Goal: Communication & Community: Answer question/provide support

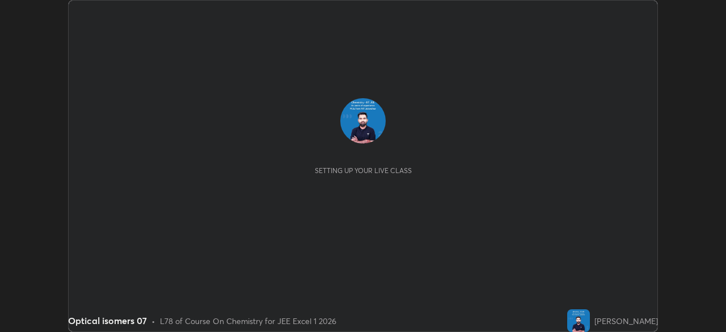
scroll to position [332, 725]
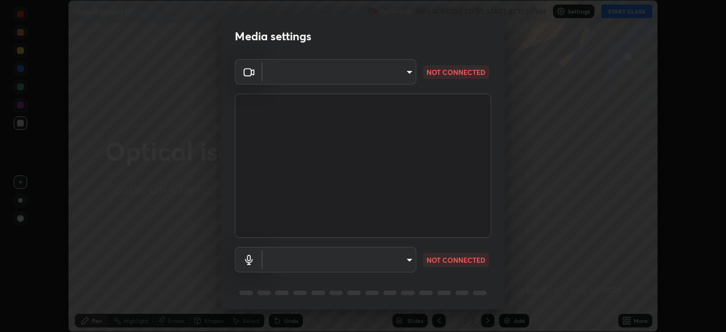
type input "913022e3bbb337ef4c56a3a1bc1945278763e83ed23a96943dce605de8dfc656"
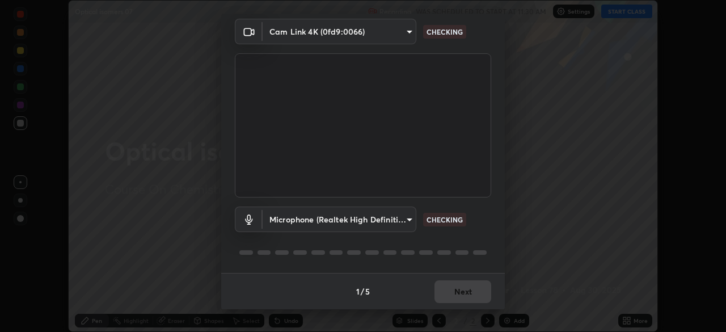
click at [451, 292] on div "1 / 5 Next" at bounding box center [363, 291] width 284 height 36
click at [454, 289] on div "1 / 5 Next" at bounding box center [363, 291] width 284 height 36
click at [454, 292] on div "1 / 5 Next" at bounding box center [363, 291] width 284 height 36
click at [458, 292] on div "1 / 5 Next" at bounding box center [363, 291] width 284 height 36
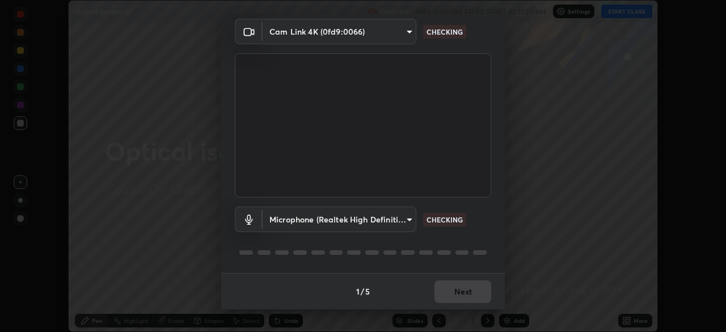
click at [460, 293] on div "1 / 5 Next" at bounding box center [363, 291] width 284 height 36
click at [471, 286] on div "1 / 5 Next" at bounding box center [363, 291] width 284 height 36
click at [470, 287] on div "1 / 5 Next" at bounding box center [363, 291] width 284 height 36
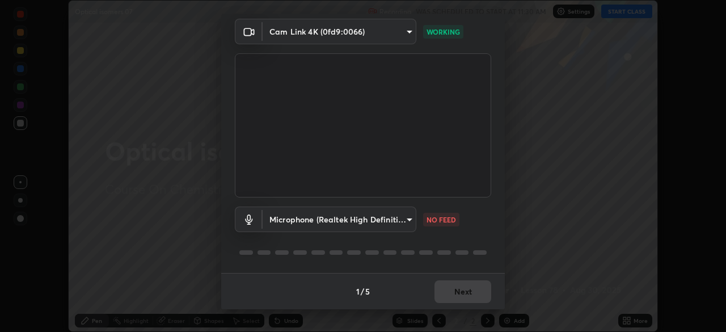
click at [471, 288] on div "1 / 5 Next" at bounding box center [363, 291] width 284 height 36
click at [462, 168] on video at bounding box center [363, 125] width 256 height 144
click at [397, 215] on body "Erase all Optical isomers 07 Recording WAS SCHEDULED TO START AT 11:30 AM Setti…" at bounding box center [363, 166] width 726 height 332
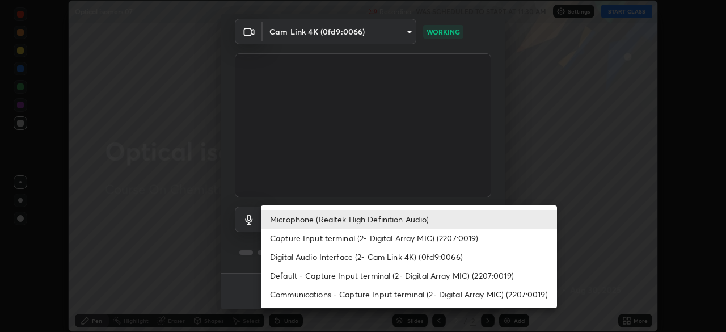
click at [386, 234] on li "Capture Input terminal (2- Digital Array MIC) (2207:0019)" at bounding box center [409, 238] width 296 height 19
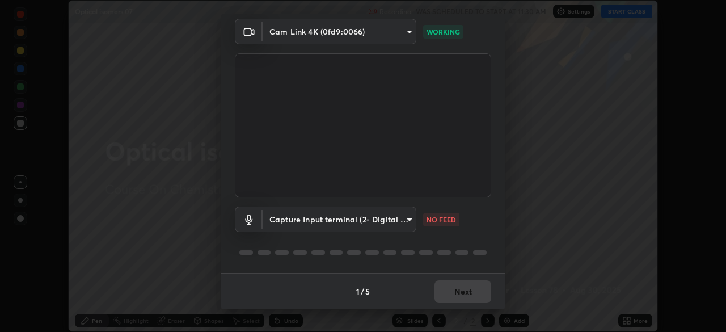
click at [388, 215] on body "Erase all Optical isomers 07 Recording WAS SCHEDULED TO START AT 11:30 AM Setti…" at bounding box center [363, 166] width 726 height 332
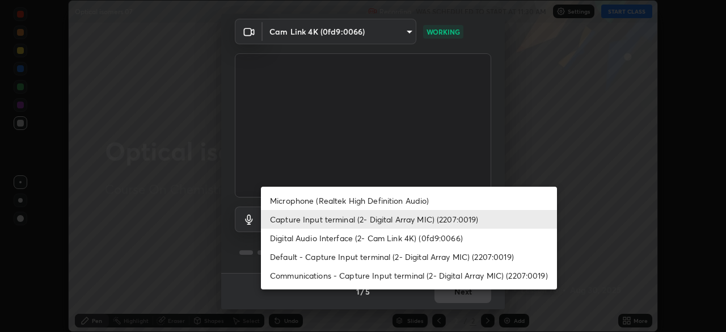
click at [384, 201] on li "Microphone (Realtek High Definition Audio)" at bounding box center [409, 200] width 296 height 19
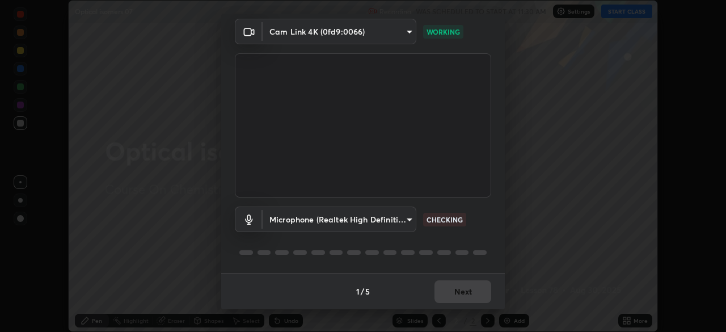
type input "bef04e412724abd94ab17f51c46c94050894f67992973f842b18f11041e0dab1"
click at [471, 287] on div "1 / 5 Next" at bounding box center [363, 291] width 284 height 36
click at [472, 289] on div "1 / 5 Next" at bounding box center [363, 291] width 284 height 36
click at [474, 292] on div "1 / 5 Next" at bounding box center [363, 291] width 284 height 36
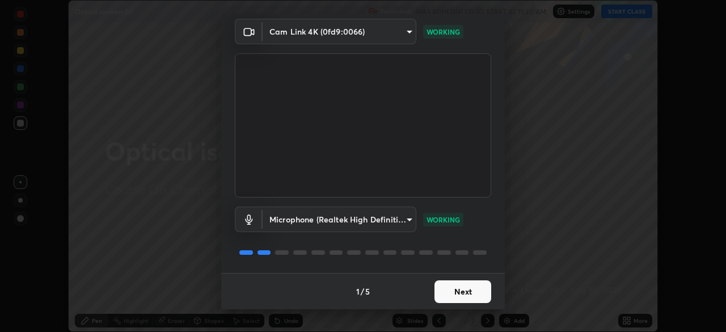
click at [474, 292] on button "Next" at bounding box center [462, 291] width 57 height 23
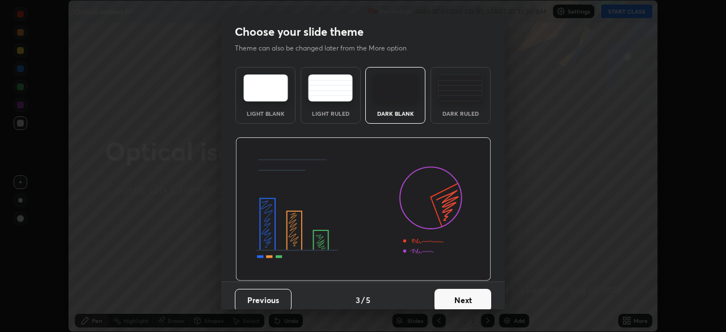
click at [479, 293] on button "Next" at bounding box center [462, 300] width 57 height 23
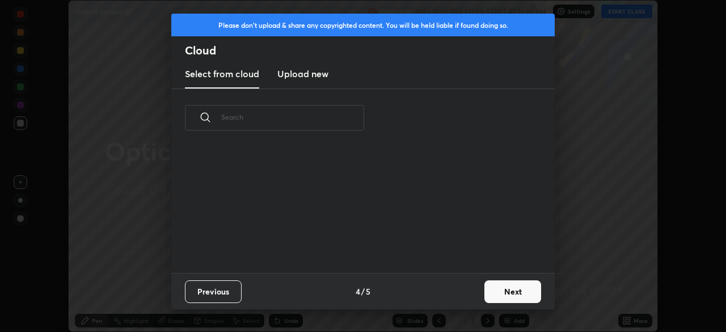
click at [492, 291] on button "Next" at bounding box center [512, 291] width 57 height 23
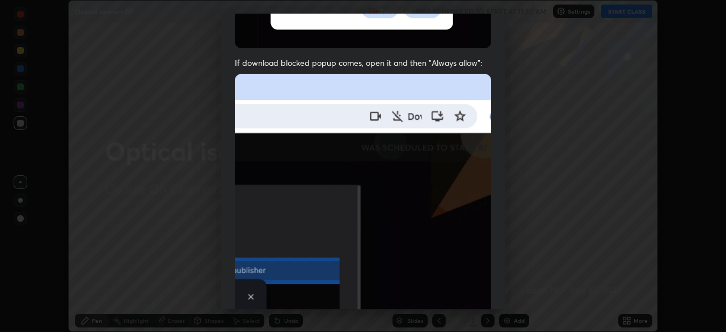
scroll to position [272, 0]
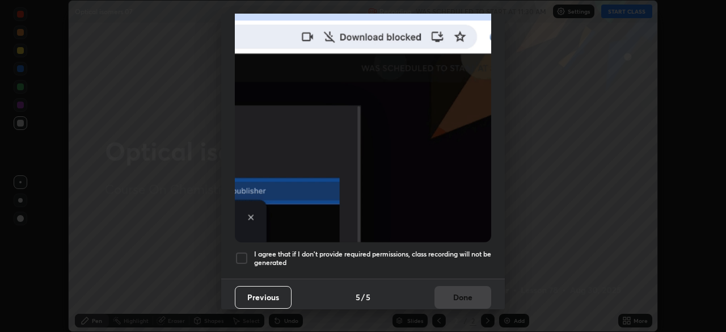
click at [242, 252] on div at bounding box center [242, 258] width 14 height 14
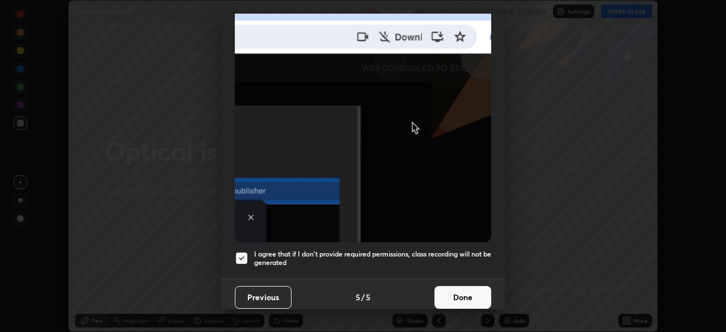
click at [451, 295] on button "Done" at bounding box center [462, 297] width 57 height 23
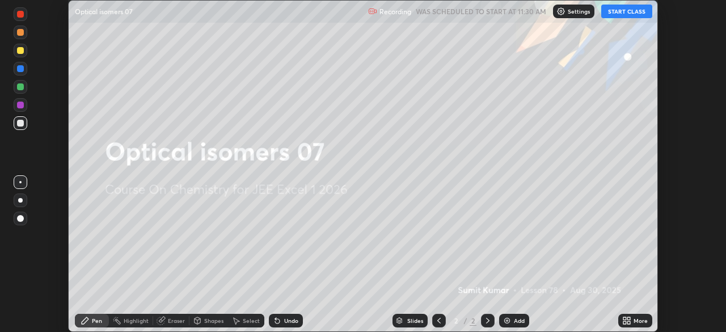
click at [512, 321] on div "Add" at bounding box center [514, 321] width 30 height 14
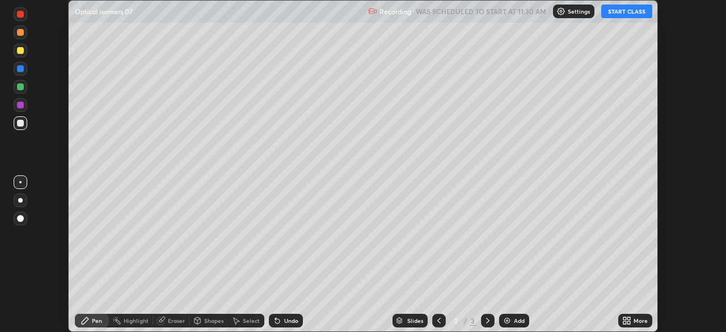
click at [625, 13] on button "START CLASS" at bounding box center [626, 12] width 51 height 14
click at [620, 10] on button "START CLASS" at bounding box center [626, 12] width 51 height 14
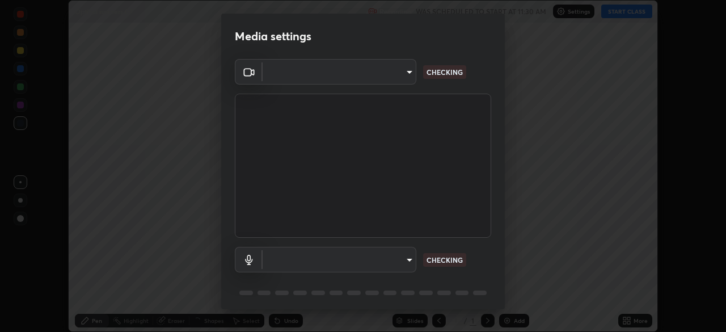
scroll to position [40, 0]
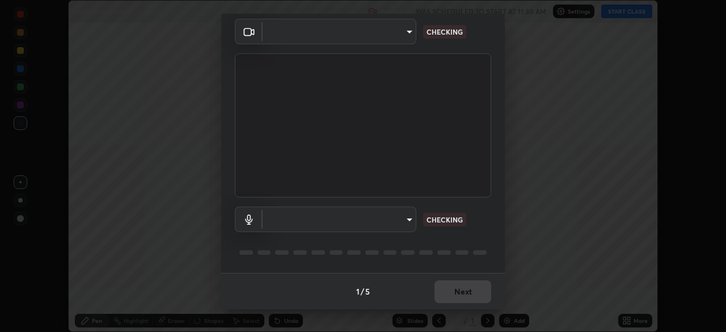
type input "913022e3bbb337ef4c56a3a1bc1945278763e83ed23a96943dce605de8dfc656"
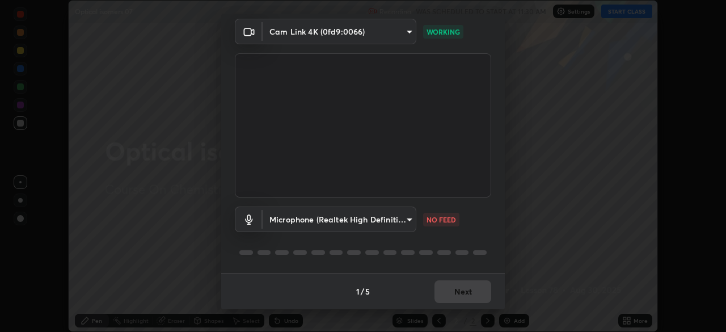
click at [326, 222] on body "Erase all Optical isomers 07 Recording WAS SCHEDULED TO START AT 11:30 AM Setti…" at bounding box center [363, 166] width 726 height 332
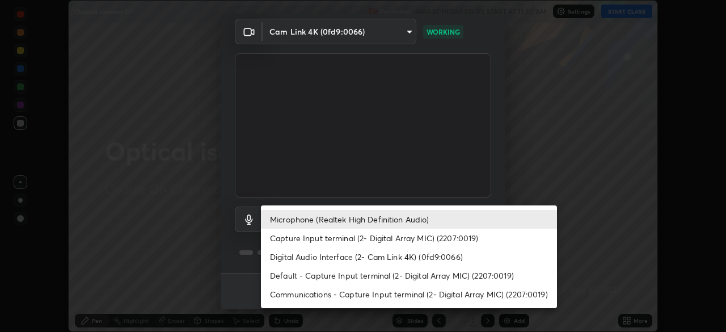
click at [289, 243] on li "Capture Input terminal (2- Digital Array MIC) (2207:0019)" at bounding box center [409, 238] width 296 height 19
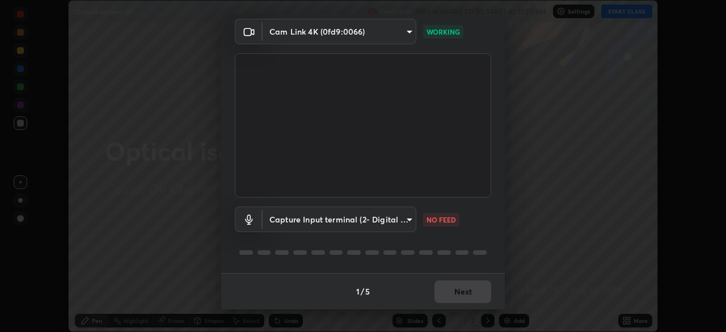
click at [293, 221] on body "Erase all Optical isomers 07 Recording WAS SCHEDULED TO START AT 11:30 AM Setti…" at bounding box center [363, 166] width 726 height 332
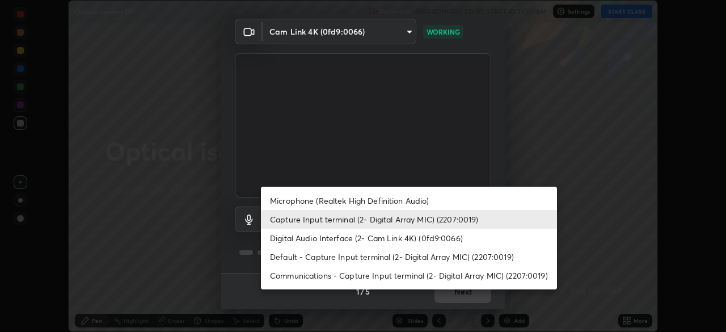
click at [283, 201] on li "Microphone (Realtek High Definition Audio)" at bounding box center [409, 200] width 296 height 19
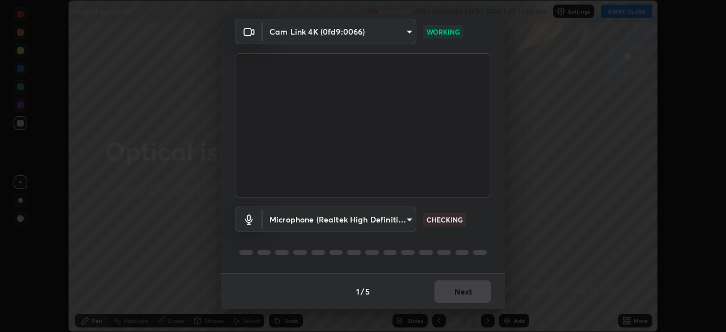
type input "bef04e412724abd94ab17f51c46c94050894f67992973f842b18f11041e0dab1"
click at [445, 291] on button "Next" at bounding box center [462, 291] width 57 height 23
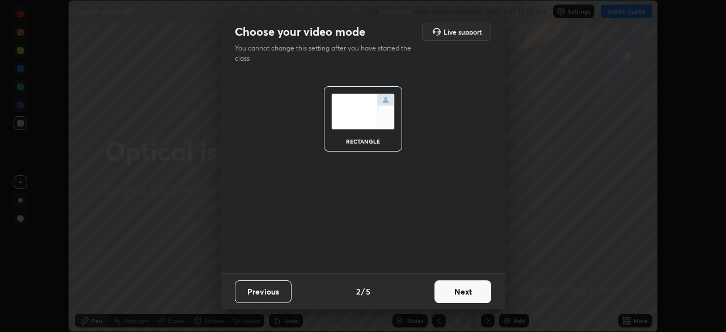
scroll to position [0, 0]
click at [459, 292] on button "Next" at bounding box center [462, 291] width 57 height 23
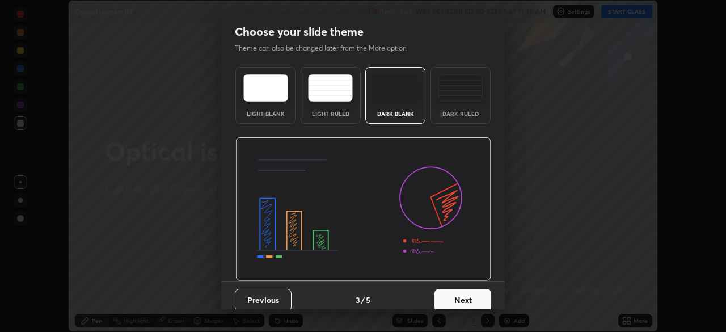
click at [464, 299] on button "Next" at bounding box center [462, 300] width 57 height 23
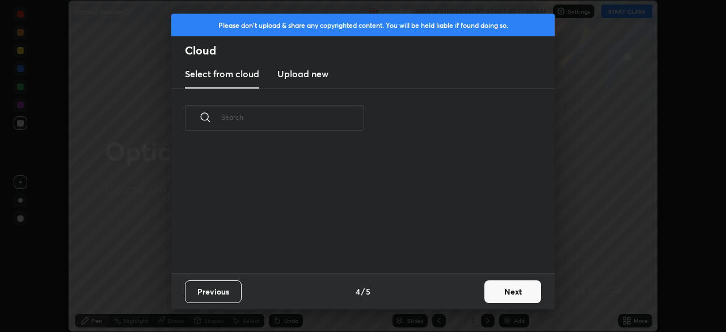
scroll to position [126, 364]
click at [490, 291] on button "Next" at bounding box center [512, 291] width 57 height 23
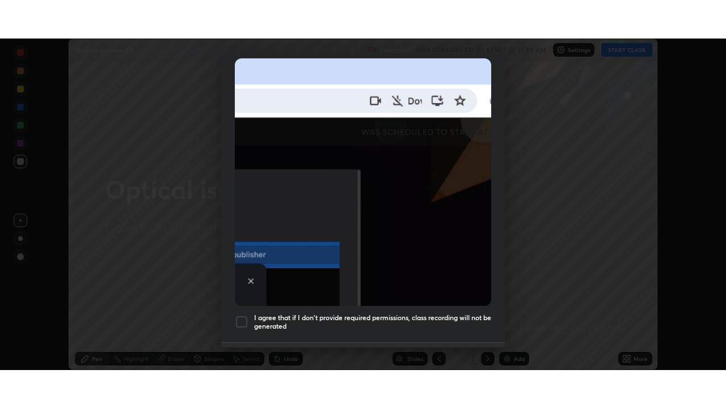
scroll to position [272, 0]
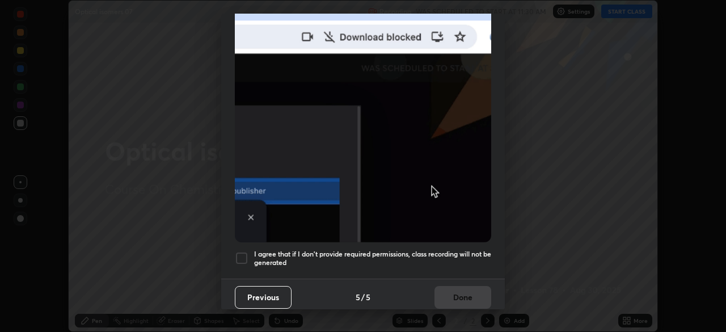
click at [240, 252] on div at bounding box center [242, 258] width 14 height 14
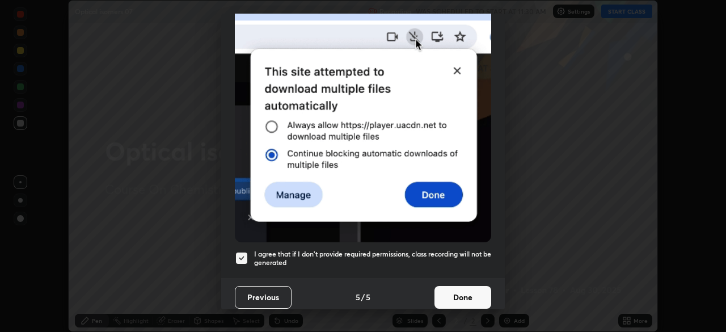
click at [442, 288] on button "Done" at bounding box center [462, 297] width 57 height 23
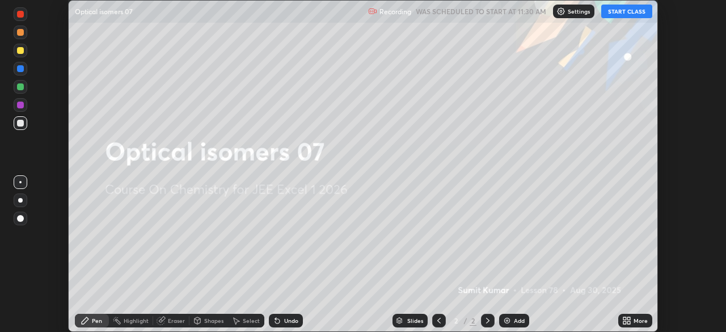
click at [618, 16] on button "START CLASS" at bounding box center [626, 12] width 51 height 14
click at [628, 318] on icon at bounding box center [628, 318] width 3 height 3
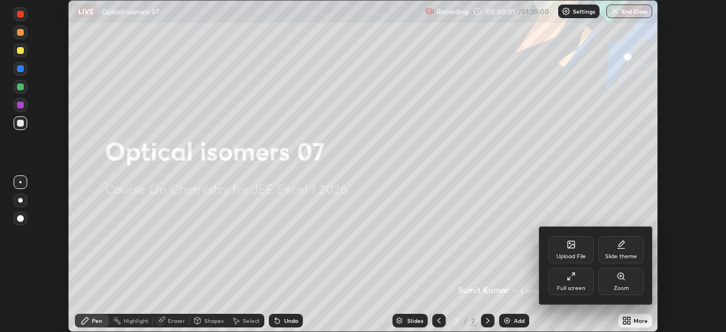
click at [563, 273] on div "Full screen" at bounding box center [570, 281] width 45 height 27
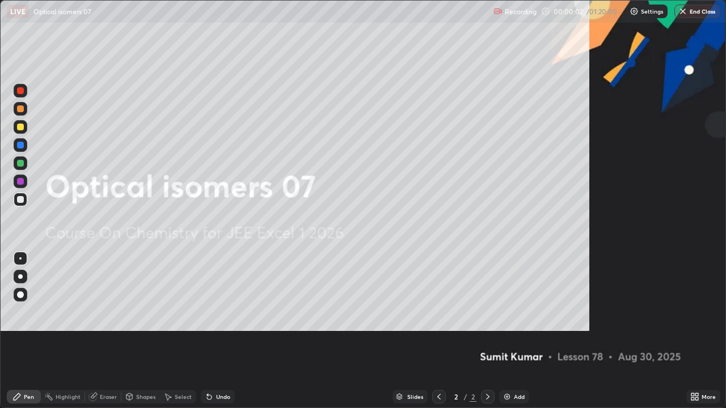
scroll to position [408, 726]
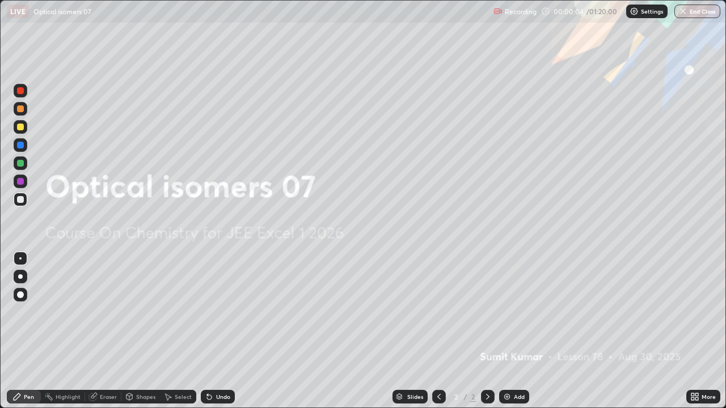
click at [502, 331] on img at bounding box center [506, 396] width 9 height 9
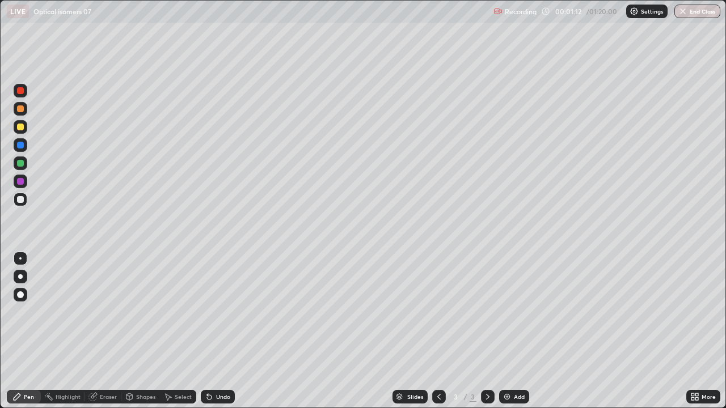
click at [15, 94] on div at bounding box center [21, 91] width 14 height 14
click at [23, 165] on div at bounding box center [20, 163] width 7 height 7
click at [14, 109] on div at bounding box center [21, 109] width 14 height 14
click at [16, 92] on div at bounding box center [21, 91] width 14 height 14
click at [16, 129] on div at bounding box center [21, 127] width 14 height 14
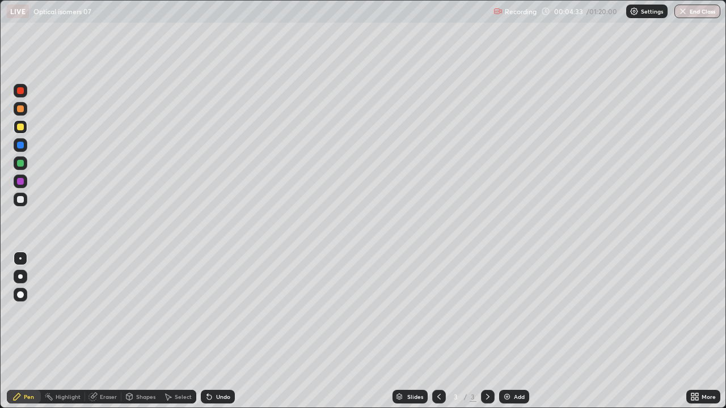
click at [16, 127] on div at bounding box center [21, 127] width 14 height 14
click at [504, 331] on img at bounding box center [506, 396] width 9 height 9
click at [16, 164] on div at bounding box center [21, 164] width 14 height 14
click at [15, 128] on div at bounding box center [21, 127] width 14 height 14
click at [20, 182] on div at bounding box center [20, 181] width 7 height 7
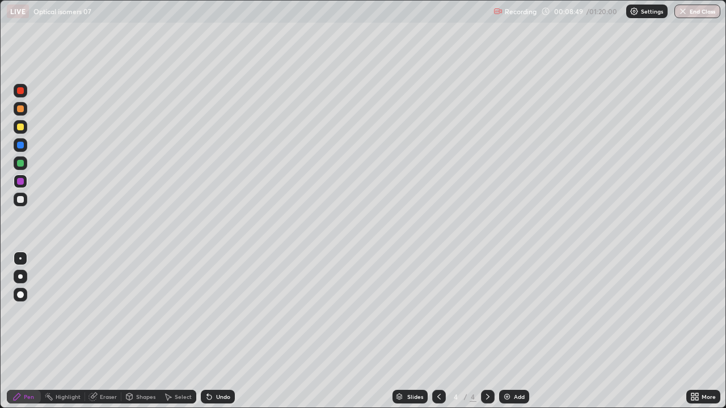
click at [21, 199] on div at bounding box center [20, 199] width 7 height 7
click at [506, 331] on img at bounding box center [506, 396] width 9 height 9
click at [20, 162] on div at bounding box center [20, 163] width 7 height 7
click at [503, 331] on img at bounding box center [506, 396] width 9 height 9
click at [436, 331] on icon at bounding box center [438, 396] width 9 height 9
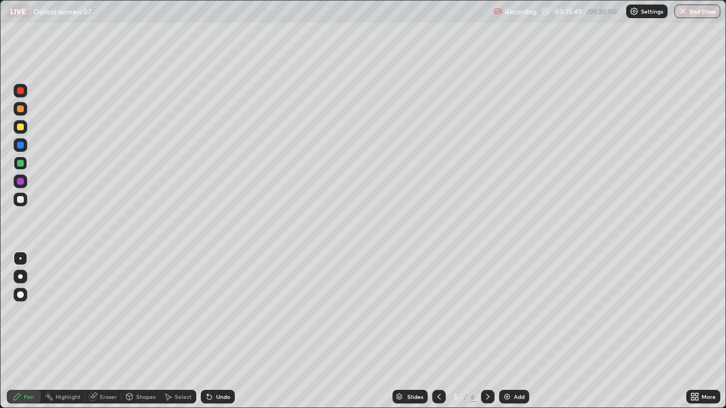
click at [485, 331] on icon at bounding box center [487, 396] width 9 height 9
click at [103, 331] on div "Eraser" at bounding box center [108, 397] width 17 height 6
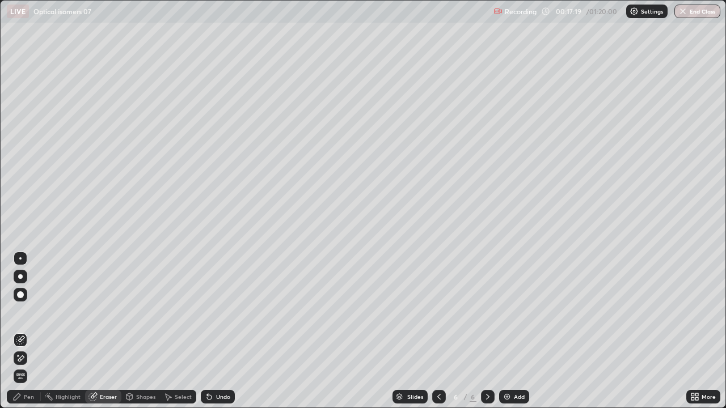
click at [24, 331] on div "Pen" at bounding box center [29, 397] width 10 height 6
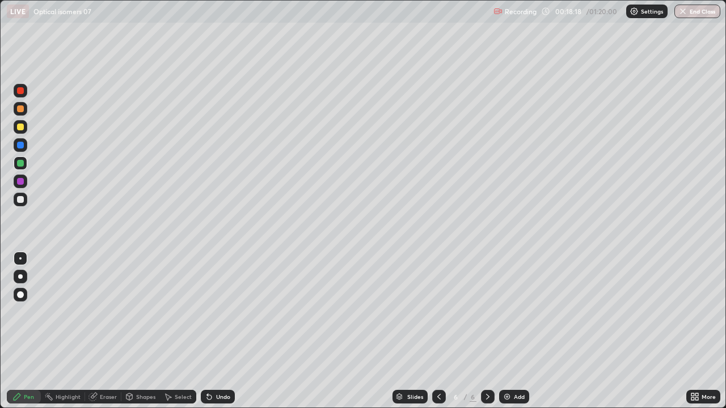
click at [207, 331] on icon at bounding box center [207, 394] width 1 height 1
click at [217, 331] on div "Undo" at bounding box center [223, 397] width 14 height 6
click at [216, 331] on div "Undo" at bounding box center [218, 397] width 34 height 14
click at [15, 127] on div at bounding box center [21, 127] width 14 height 14
click at [502, 331] on img at bounding box center [506, 396] width 9 height 9
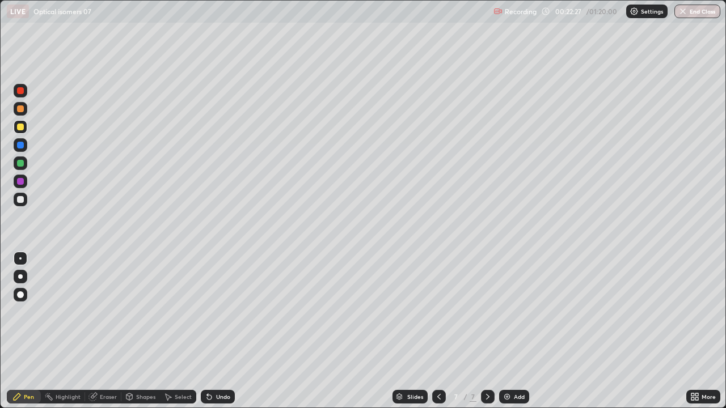
click at [16, 112] on div at bounding box center [21, 109] width 14 height 14
click at [18, 165] on div at bounding box center [20, 163] width 7 height 7
click at [15, 181] on div at bounding box center [21, 182] width 14 height 14
click at [502, 331] on img at bounding box center [506, 396] width 9 height 9
click at [14, 167] on div at bounding box center [21, 164] width 14 height 14
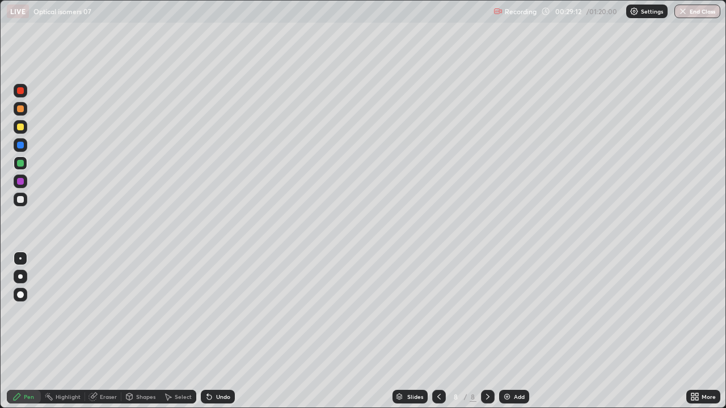
click at [18, 199] on div at bounding box center [20, 199] width 7 height 7
click at [15, 129] on div at bounding box center [21, 127] width 14 height 14
click at [22, 166] on div at bounding box center [20, 163] width 7 height 7
click at [223, 331] on div "Undo" at bounding box center [223, 397] width 14 height 6
click at [15, 130] on div at bounding box center [21, 127] width 14 height 14
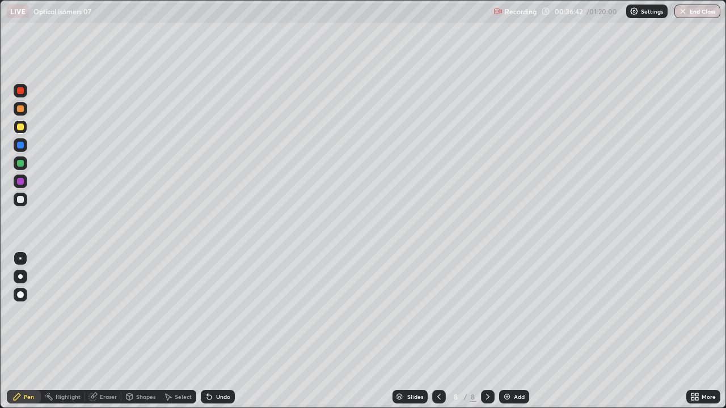
click at [23, 182] on div at bounding box center [20, 181] width 7 height 7
click at [19, 109] on div at bounding box center [20, 108] width 7 height 7
click at [505, 331] on img at bounding box center [506, 396] width 9 height 9
click at [209, 331] on icon at bounding box center [209, 396] width 9 height 9
click at [14, 180] on div at bounding box center [21, 182] width 14 height 14
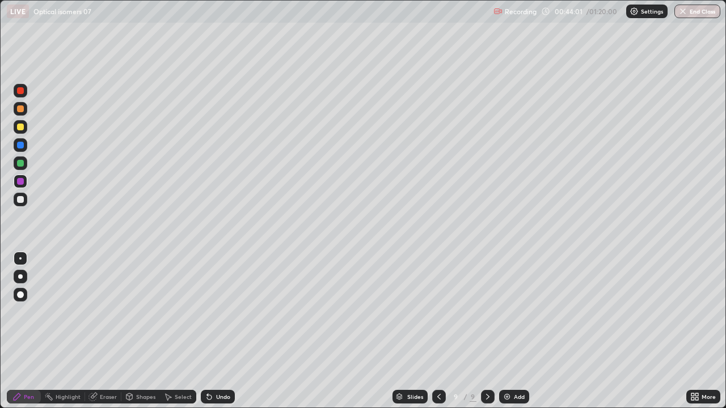
click at [503, 331] on img at bounding box center [506, 396] width 9 height 9
click at [15, 128] on div at bounding box center [21, 127] width 14 height 14
click at [506, 331] on img at bounding box center [506, 396] width 9 height 9
click at [14, 92] on div at bounding box center [21, 91] width 14 height 14
click at [14, 120] on div at bounding box center [21, 127] width 14 height 18
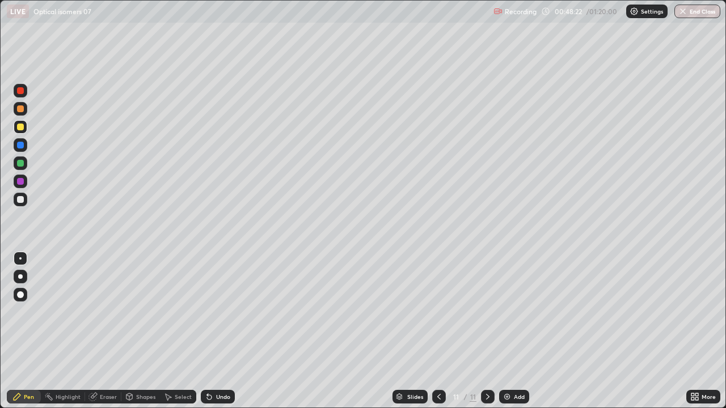
click at [207, 331] on icon at bounding box center [209, 397] width 5 height 5
click at [201, 331] on div "Undo" at bounding box center [218, 397] width 34 height 14
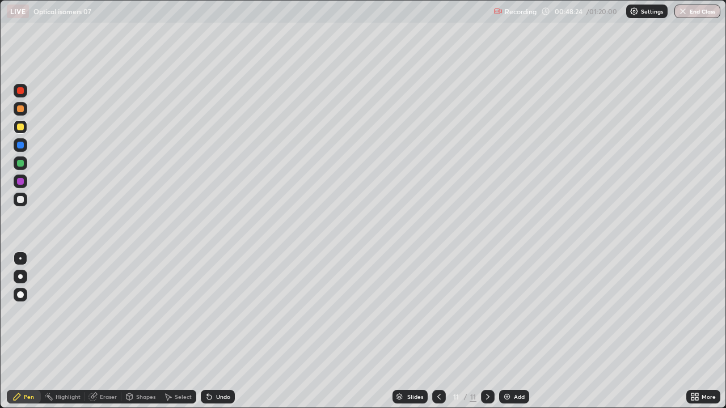
click at [201, 331] on div "Undo" at bounding box center [218, 397] width 34 height 14
click at [15, 111] on div at bounding box center [21, 109] width 14 height 14
click at [503, 331] on img at bounding box center [506, 396] width 9 height 9
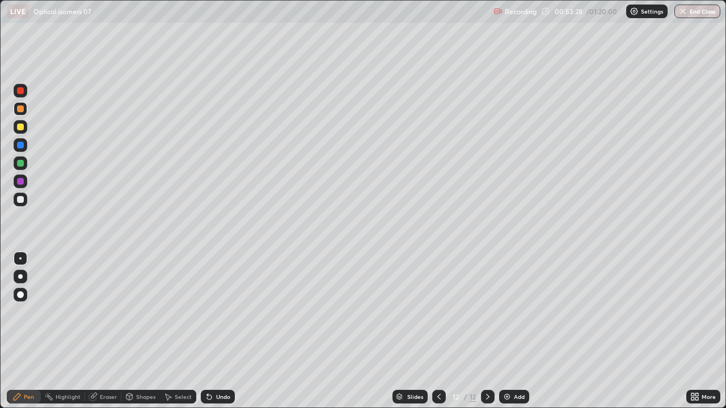
click at [15, 92] on div at bounding box center [21, 91] width 14 height 14
click at [25, 166] on div at bounding box center [21, 164] width 14 height 14
click at [142, 331] on div "Shapes" at bounding box center [145, 397] width 19 height 6
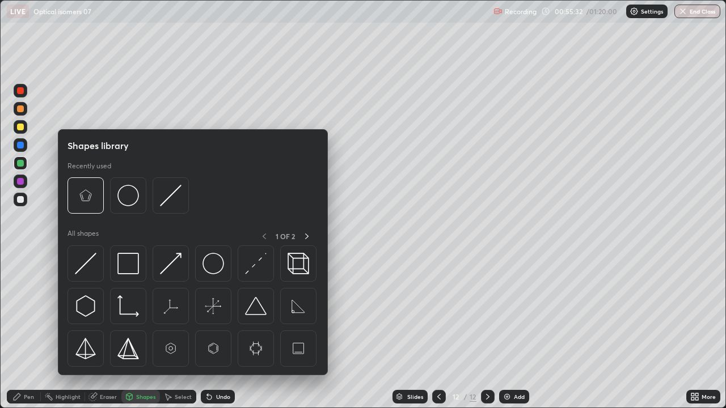
click at [105, 331] on div "Eraser" at bounding box center [108, 397] width 17 height 6
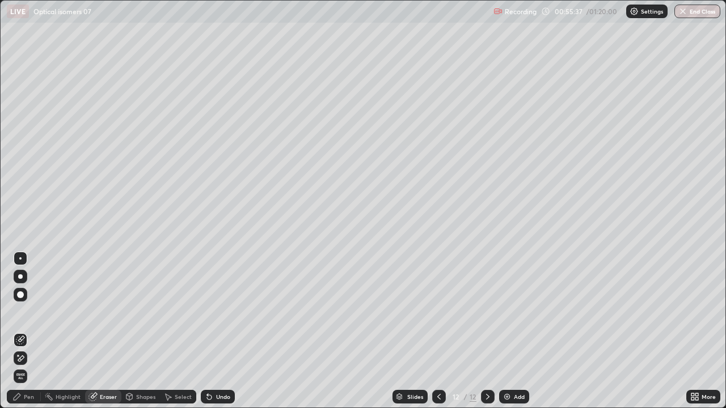
click at [32, 331] on div "Pen" at bounding box center [29, 397] width 10 height 6
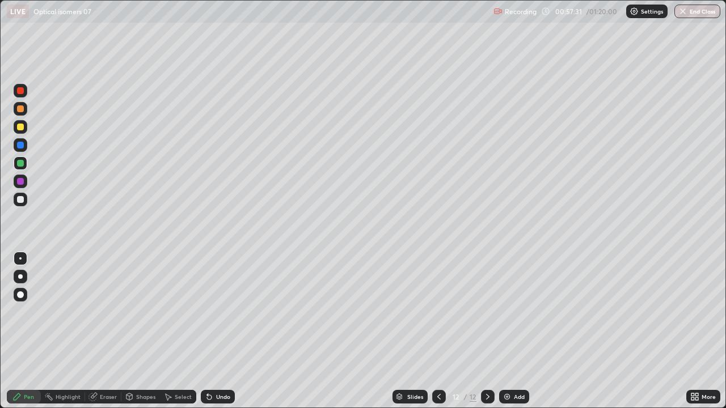
click at [424, 331] on div "Slides" at bounding box center [409, 397] width 35 height 14
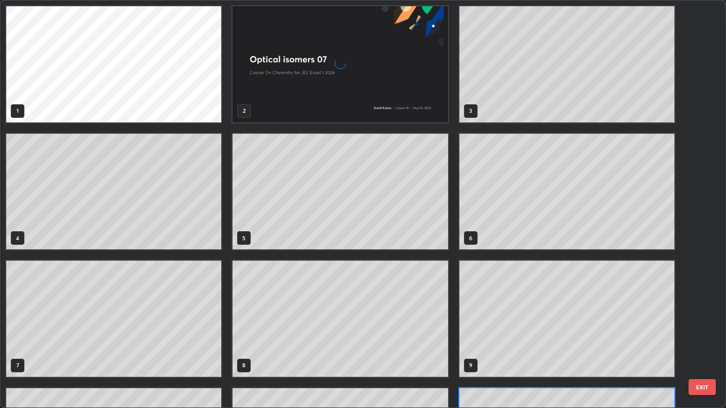
scroll to position [404, 719]
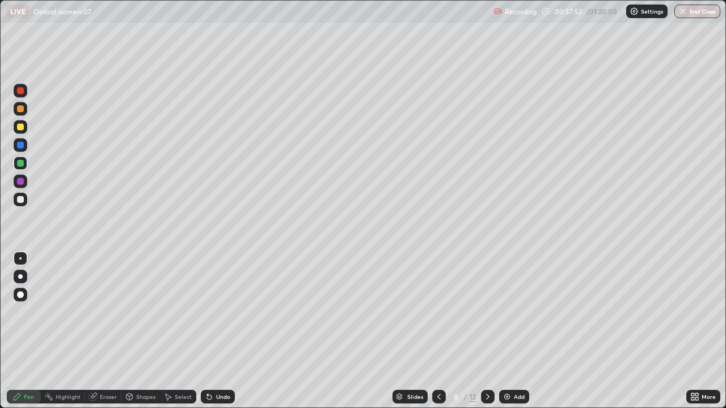
click at [483, 331] on icon at bounding box center [487, 396] width 9 height 9
click at [487, 331] on icon at bounding box center [487, 396] width 9 height 9
click at [483, 331] on div at bounding box center [488, 397] width 14 height 14
click at [481, 331] on div at bounding box center [488, 397] width 14 height 14
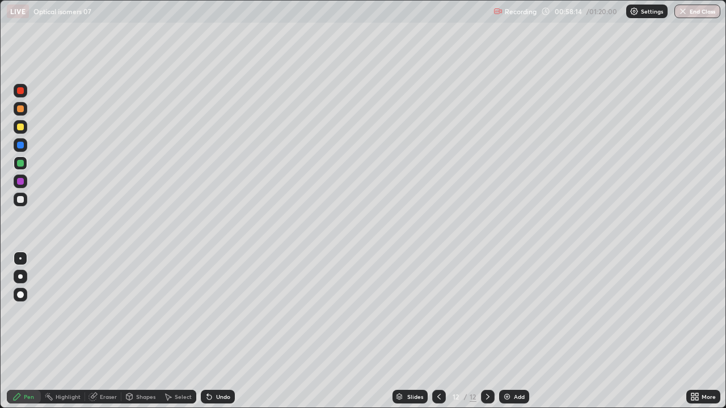
click at [506, 331] on img at bounding box center [506, 396] width 9 height 9
click at [438, 331] on icon at bounding box center [438, 396] width 9 height 9
click at [504, 331] on img at bounding box center [506, 396] width 9 height 9
click at [15, 96] on div at bounding box center [21, 91] width 14 height 14
click at [16, 94] on div at bounding box center [21, 91] width 14 height 14
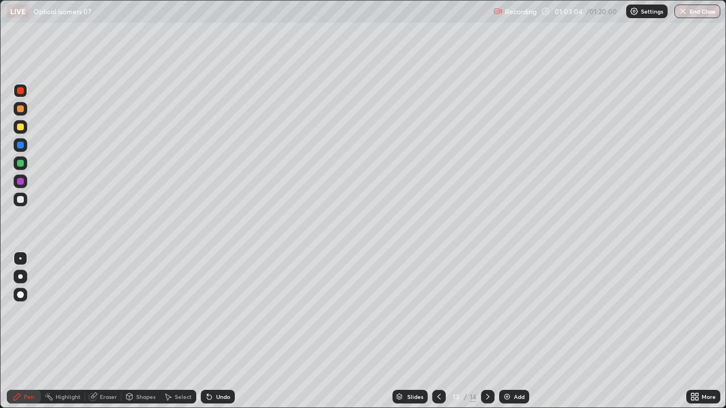
click at [16, 125] on div at bounding box center [21, 127] width 14 height 14
click at [16, 112] on div at bounding box center [21, 109] width 14 height 14
click at [304, 331] on div "Slides 13 / 14 Add" at bounding box center [460, 397] width 451 height 23
click at [14, 129] on div at bounding box center [21, 127] width 14 height 14
click at [14, 107] on div at bounding box center [21, 109] width 14 height 14
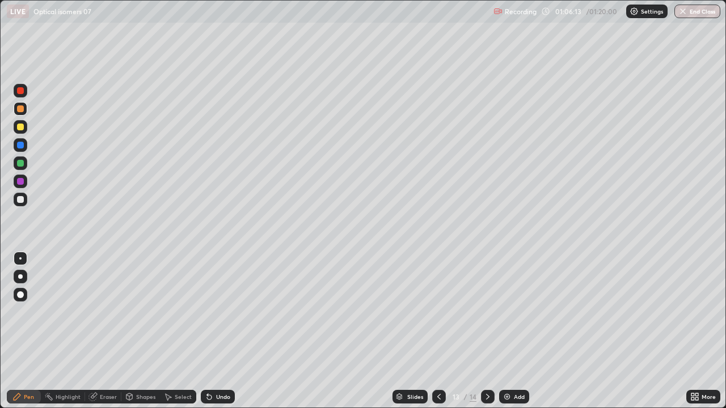
click at [15, 163] on div at bounding box center [21, 164] width 14 height 14
click at [487, 331] on icon at bounding box center [487, 396] width 9 height 9
click at [502, 331] on img at bounding box center [506, 396] width 9 height 9
click at [205, 331] on icon at bounding box center [209, 396] width 9 height 9
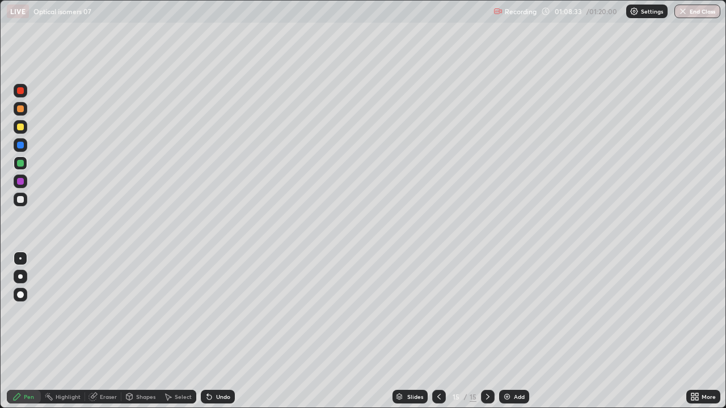
click at [207, 331] on icon at bounding box center [207, 394] width 1 height 1
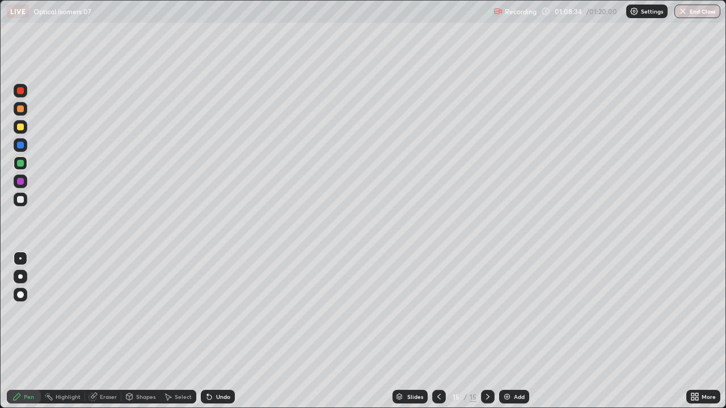
click at [207, 331] on icon at bounding box center [207, 394] width 1 height 1
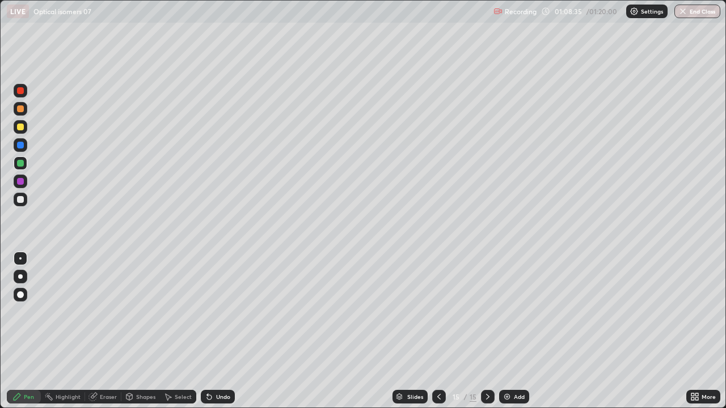
click at [207, 331] on icon at bounding box center [207, 394] width 1 height 1
click at [203, 331] on div "Undo" at bounding box center [218, 397] width 34 height 14
click at [207, 331] on icon at bounding box center [209, 397] width 5 height 5
click at [207, 331] on icon at bounding box center [207, 394] width 1 height 1
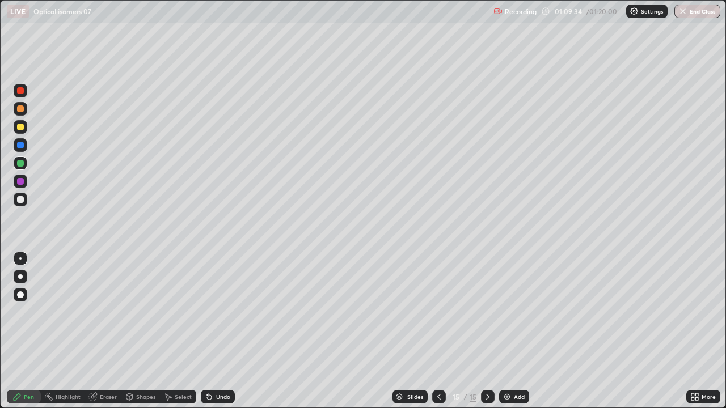
click at [18, 128] on div at bounding box center [20, 127] width 7 height 7
click at [101, 331] on div "Eraser" at bounding box center [108, 397] width 17 height 6
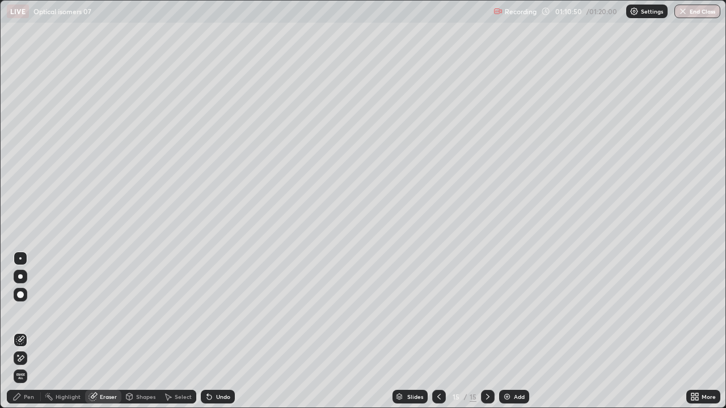
click at [24, 331] on div "Pen" at bounding box center [24, 397] width 34 height 14
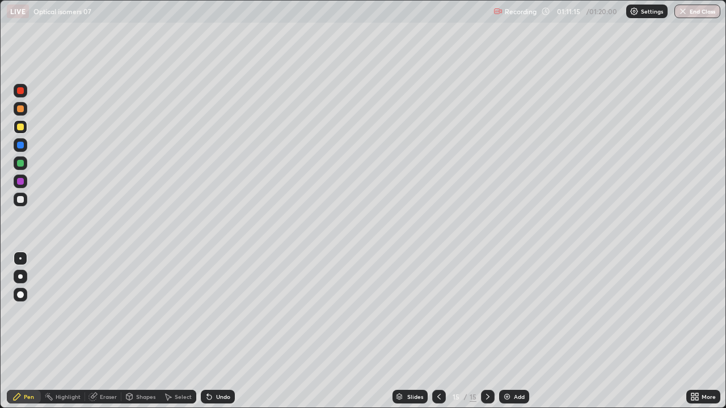
click at [14, 109] on div at bounding box center [21, 109] width 14 height 14
click at [684, 14] on img "button" at bounding box center [682, 11] width 9 height 9
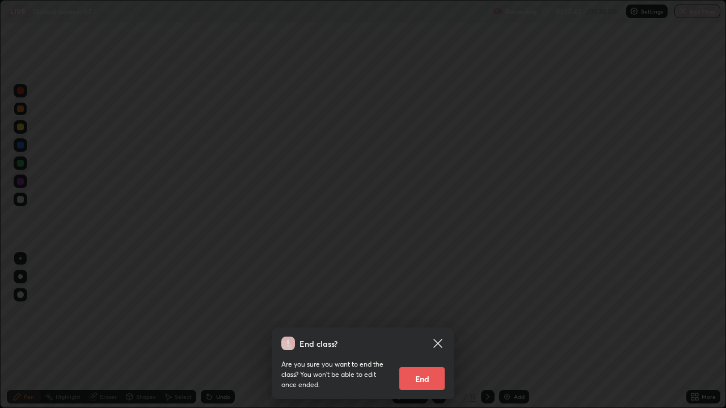
click at [424, 331] on button "End" at bounding box center [421, 378] width 45 height 23
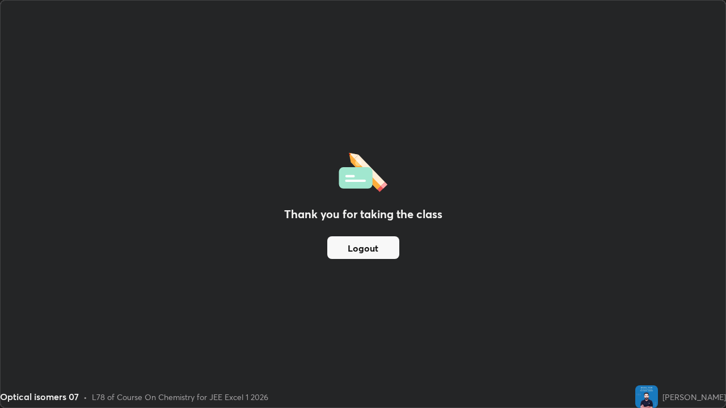
click at [369, 249] on button "Logout" at bounding box center [363, 247] width 72 height 23
